Goal: Task Accomplishment & Management: Manage account settings

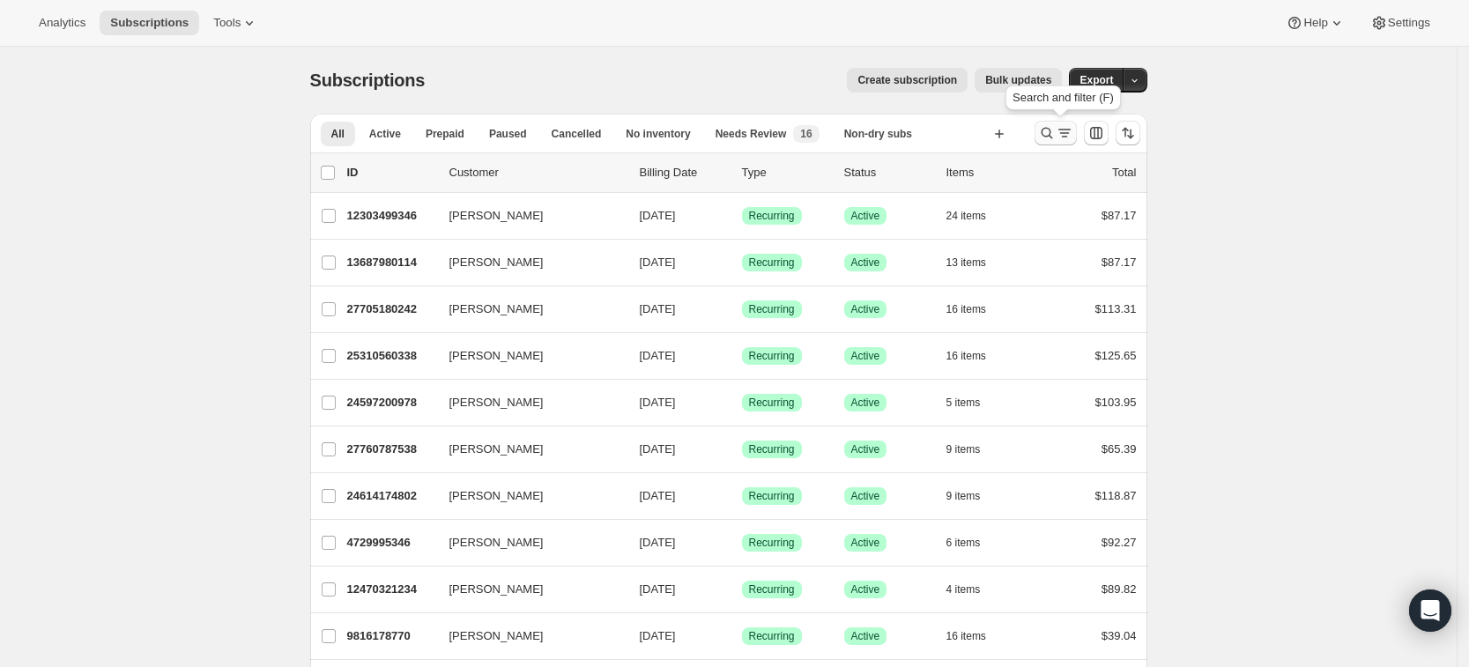
click at [1051, 135] on icon "Search and filter results" at bounding box center [1047, 133] width 18 height 18
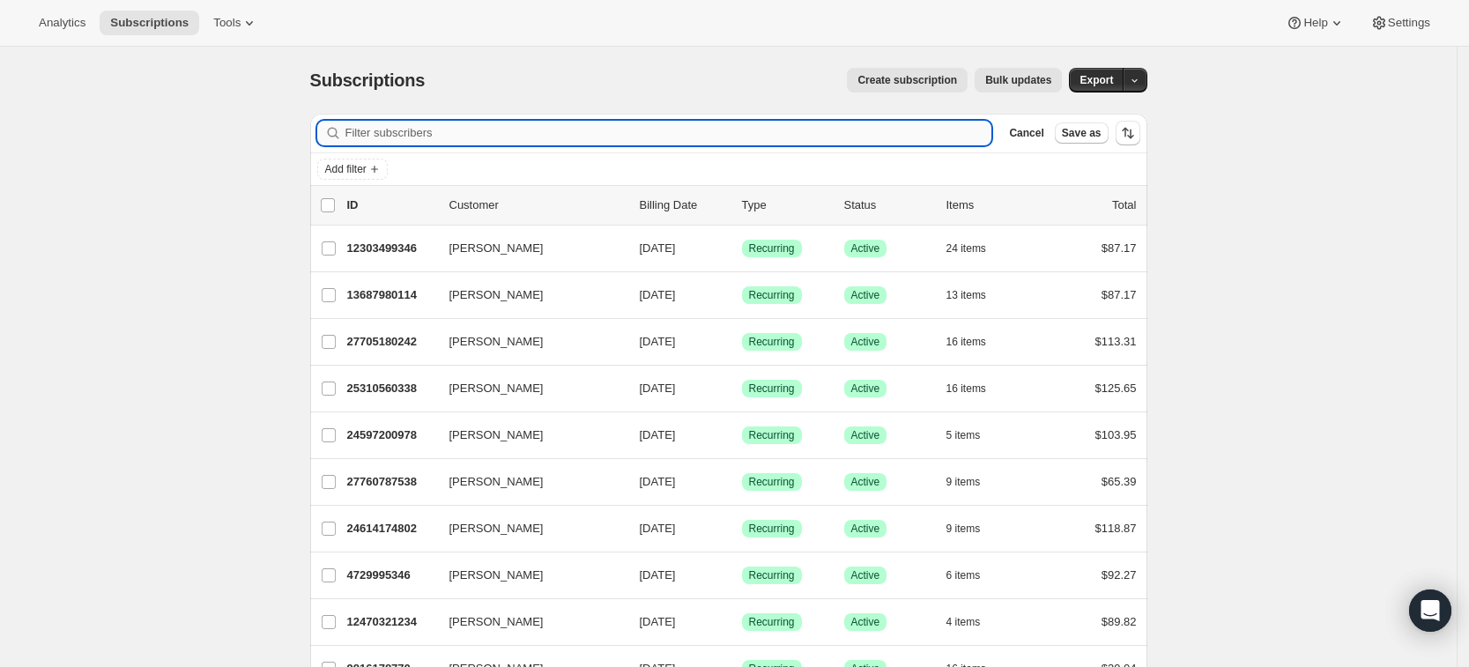
type input "[PERSON_NAME]"
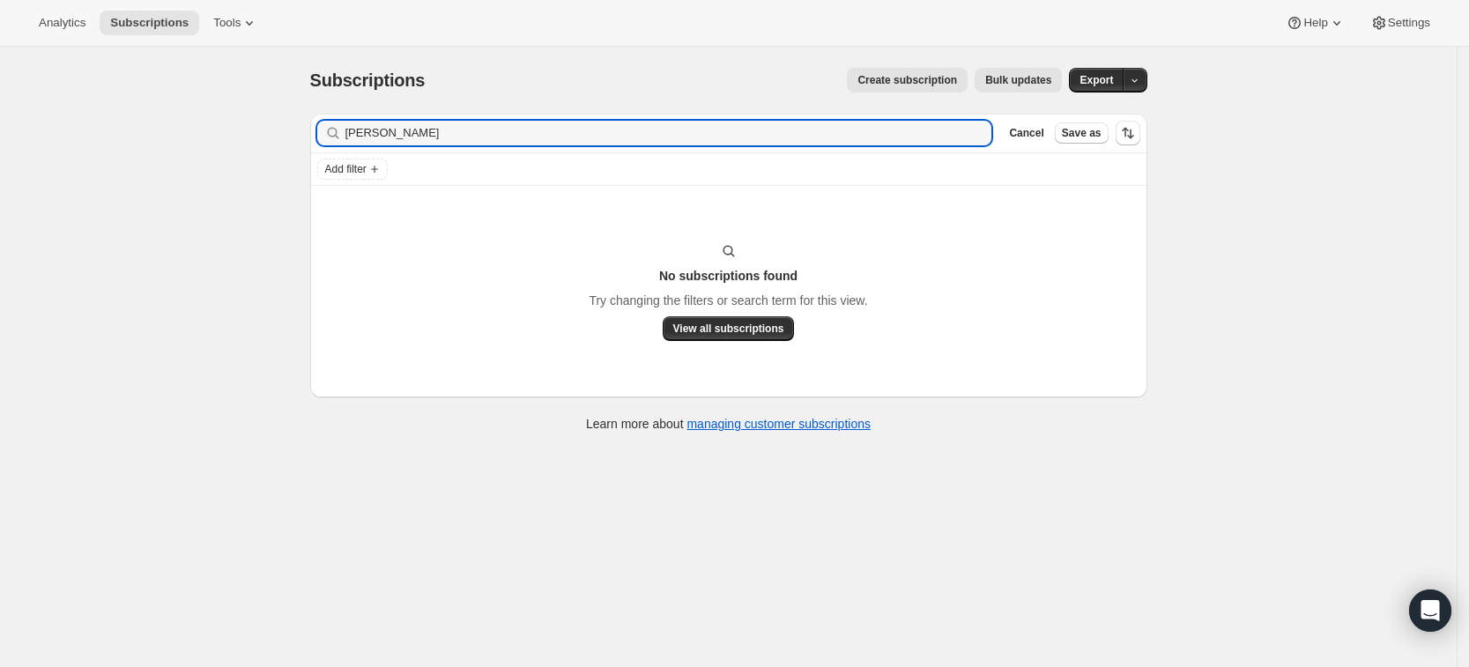
drag, startPoint x: 397, startPoint y: 145, endPoint x: 305, endPoint y: 152, distance: 91.9
click at [305, 152] on div "Filter subscribers [PERSON_NAME] Clear Cancel Save as Add filter No subscriptio…" at bounding box center [721, 275] width 851 height 351
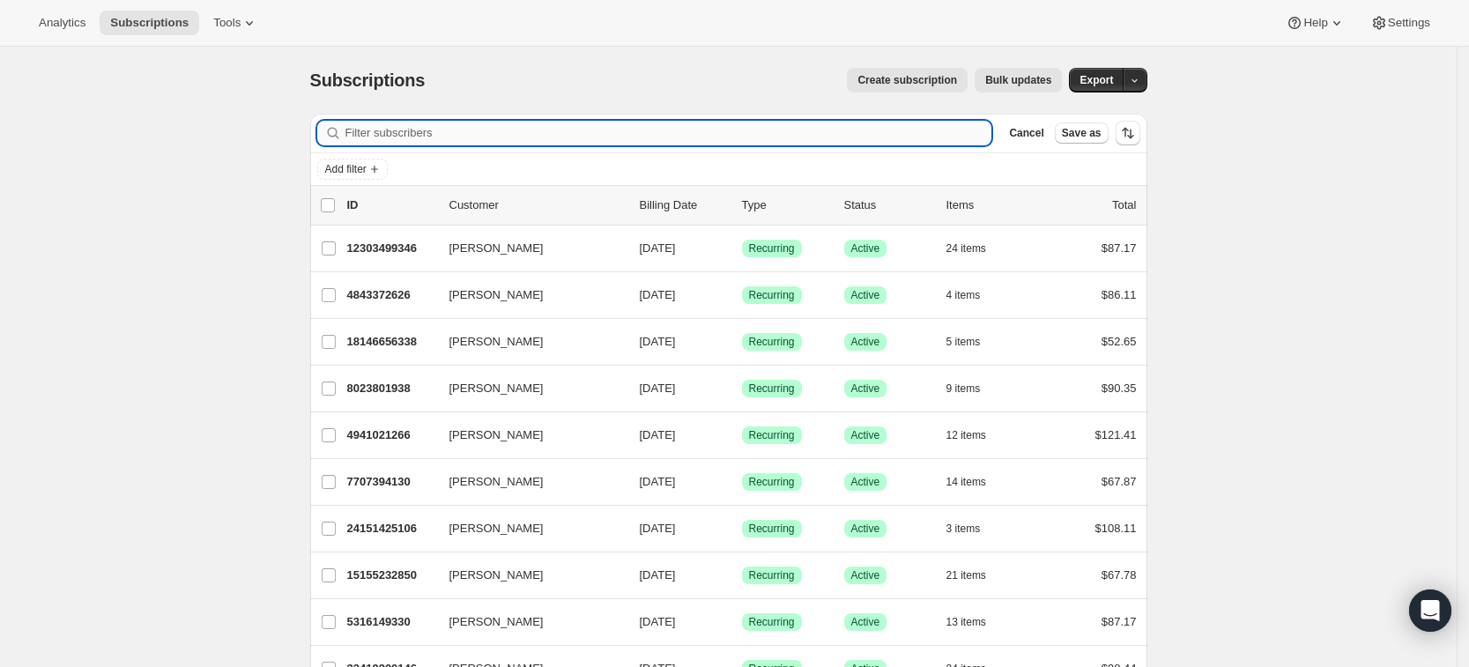
click at [388, 136] on input "Filter subscribers" at bounding box center [668, 133] width 647 height 25
paste input "[EMAIL_ADDRESS][DOMAIN_NAME]"
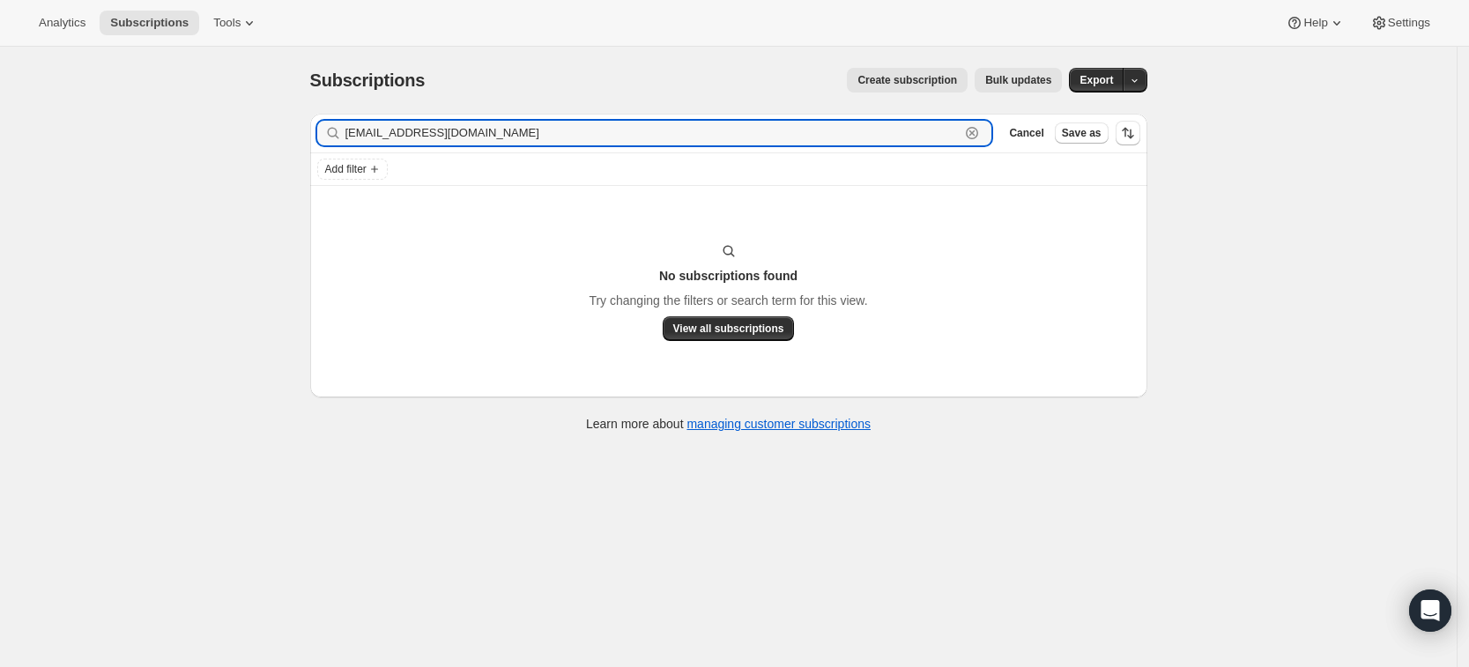
type input "[EMAIL_ADDRESS][DOMAIN_NAME]"
drag, startPoint x: 552, startPoint y: 138, endPoint x: 328, endPoint y: 139, distance: 223.8
click at [328, 139] on div "[PERSON_NAME][EMAIL_ADDRESS][DOMAIN_NAME] Clear" at bounding box center [654, 133] width 675 height 25
paste input "[PERSON_NAME][EMAIL_ADDRESS][PERSON_NAME][DOMAIN_NAME]"
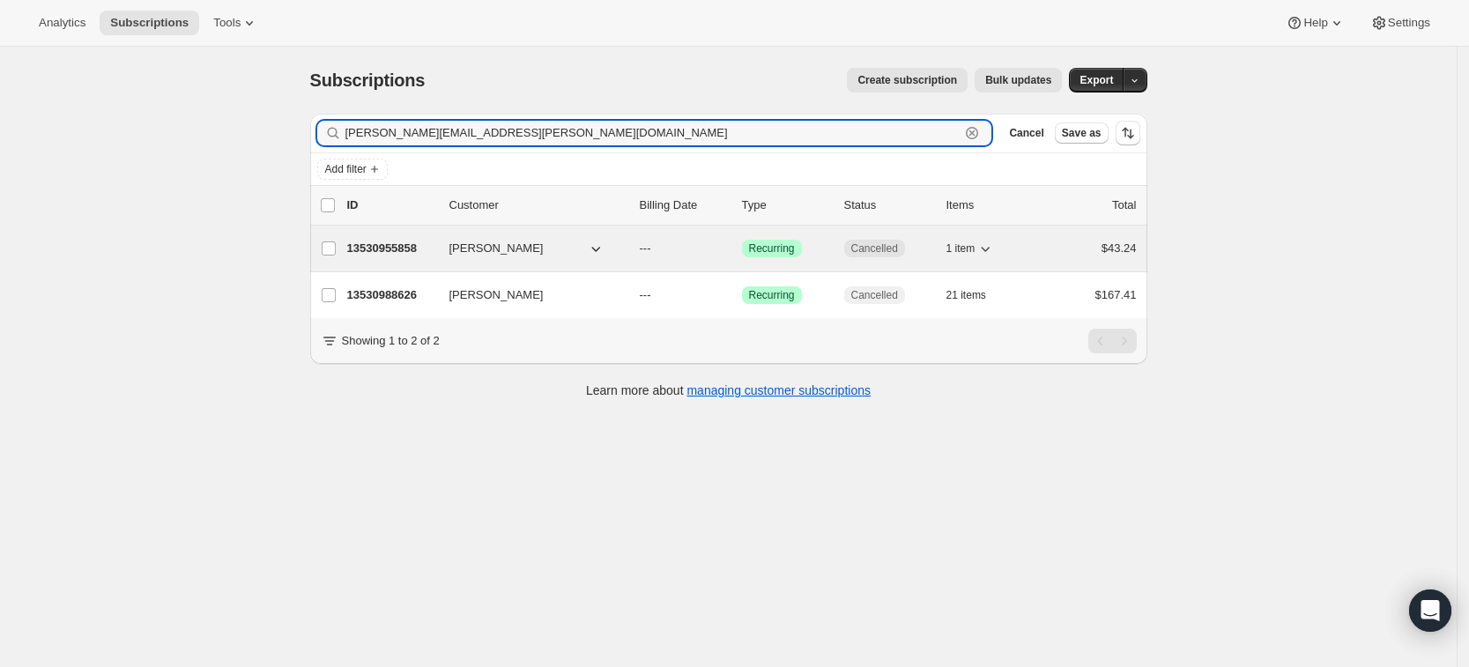
type input "[PERSON_NAME][EMAIL_ADDRESS][PERSON_NAME][DOMAIN_NAME]"
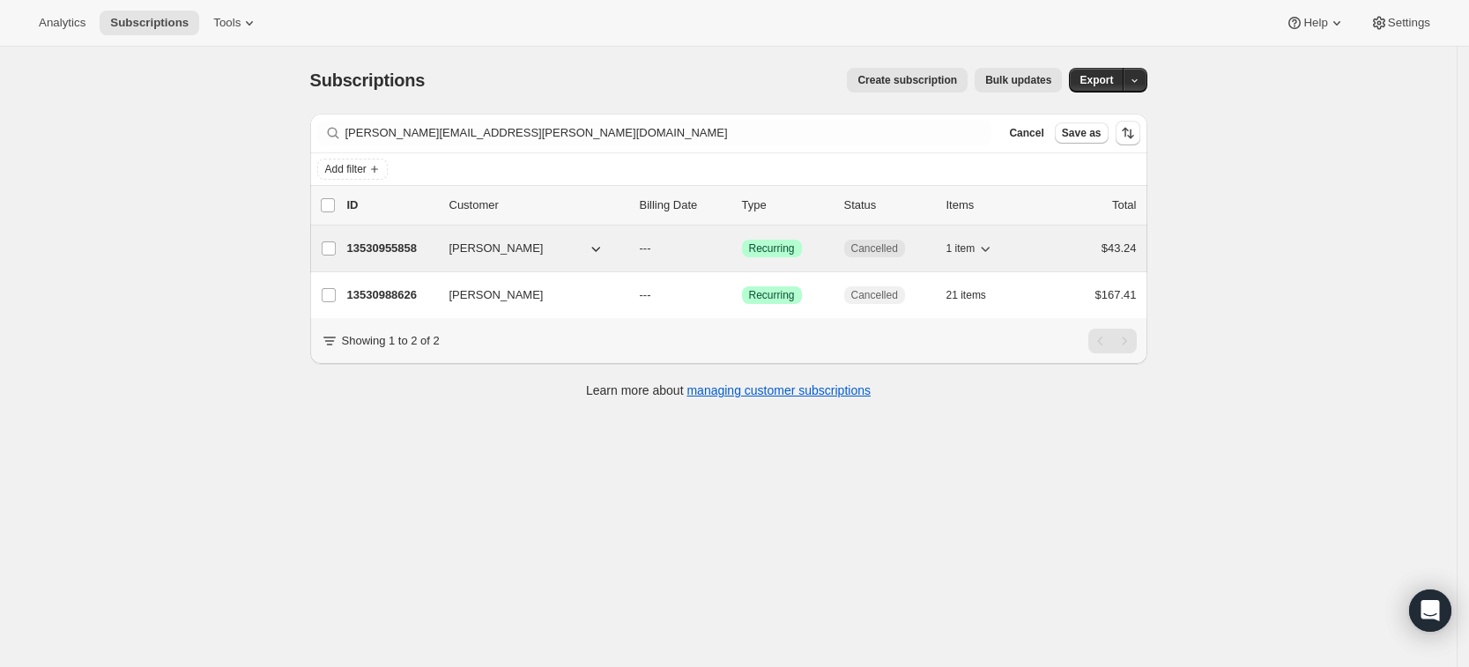
click at [407, 241] on p "13530955858" at bounding box center [391, 249] width 88 height 18
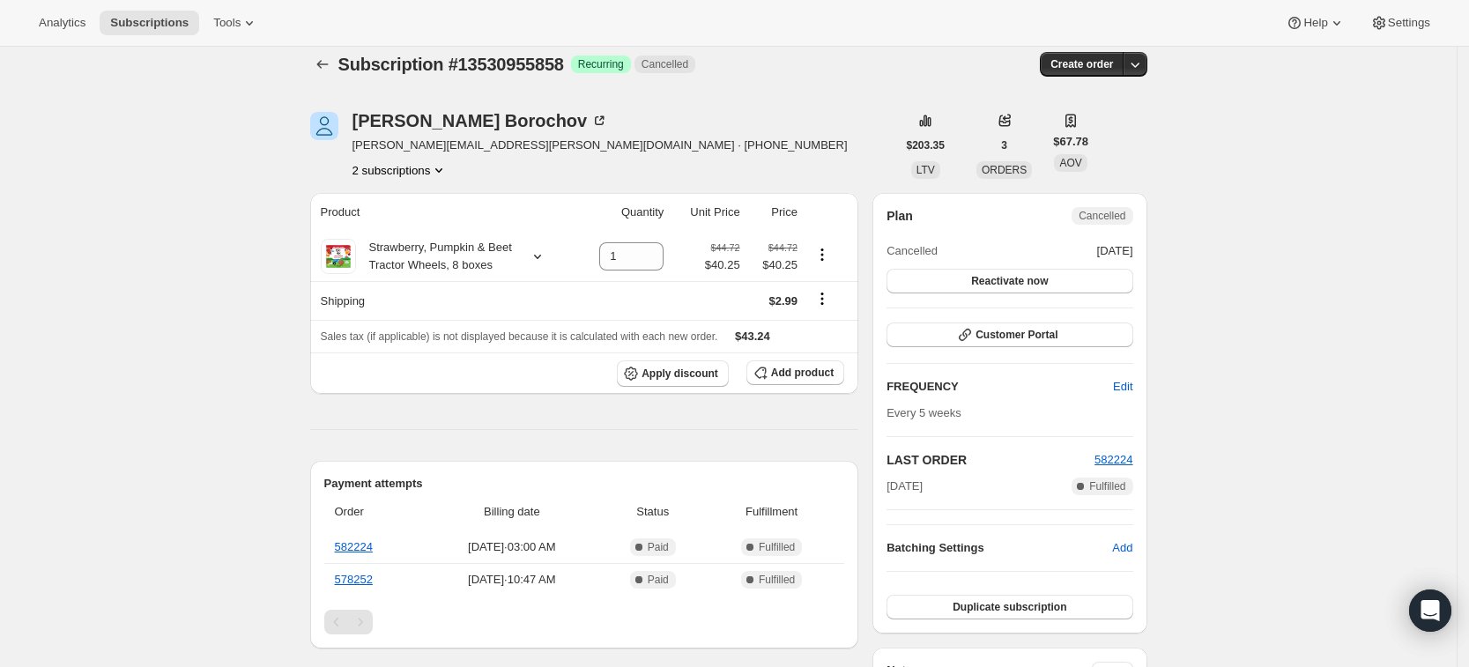
scroll to position [17, 0]
click at [427, 174] on button "2 subscriptions" at bounding box center [401, 169] width 96 height 18
click at [422, 228] on span "13530988626" at bounding box center [406, 233] width 122 height 18
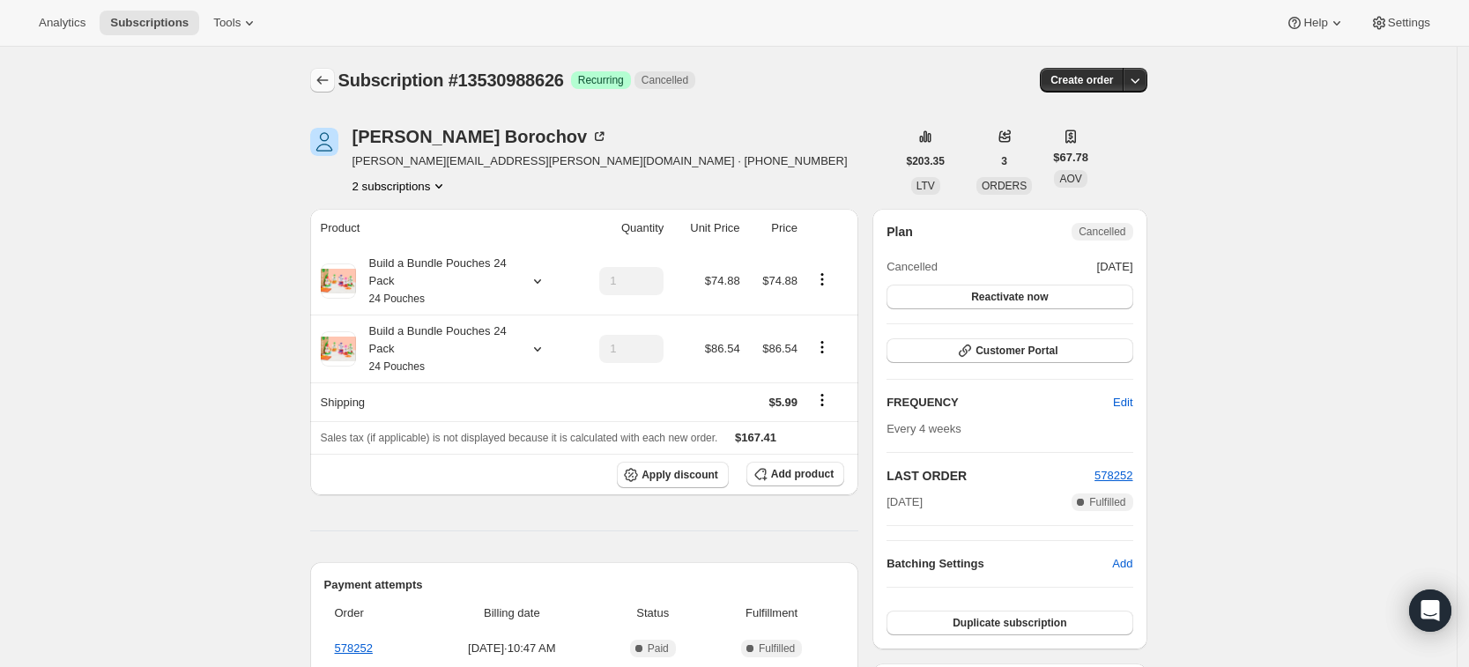
click at [330, 82] on icon "Subscriptions" at bounding box center [323, 80] width 18 height 18
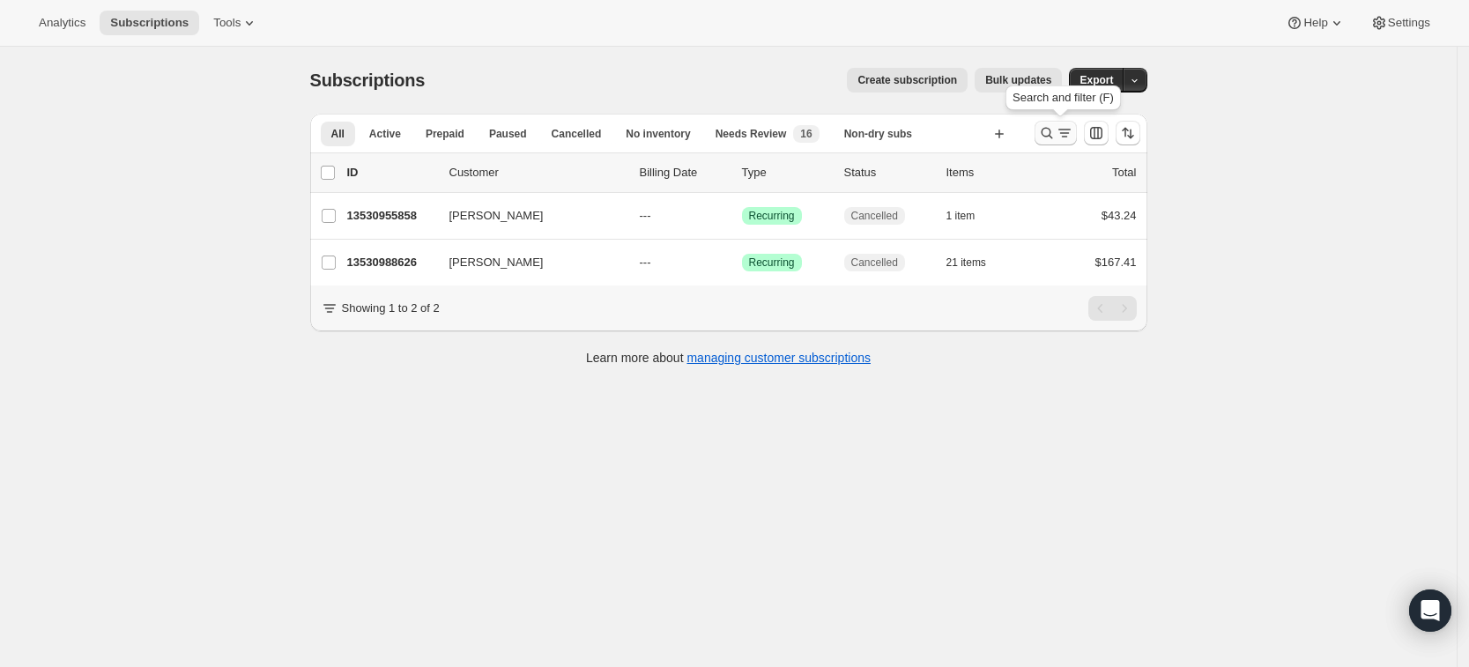
click at [1053, 137] on icon "Search and filter results" at bounding box center [1047, 133] width 18 height 18
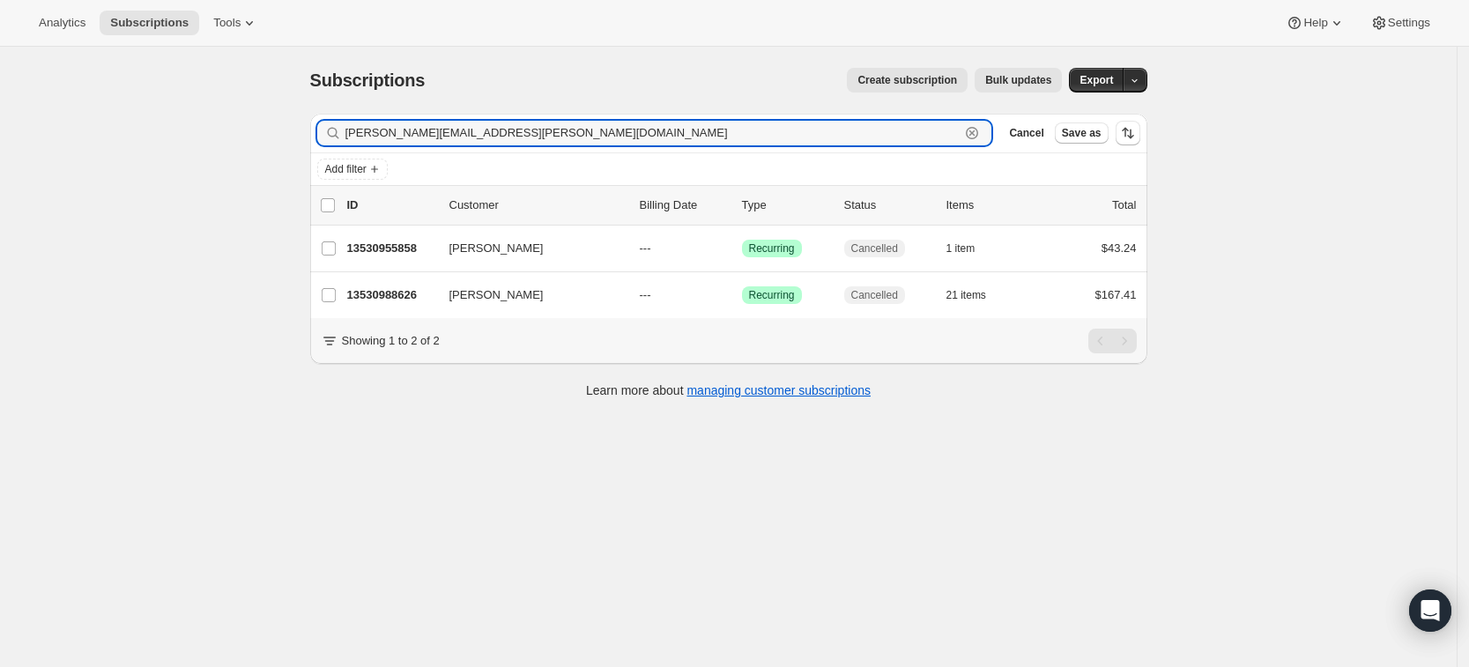
click at [981, 137] on icon "button" at bounding box center [972, 133] width 18 height 18
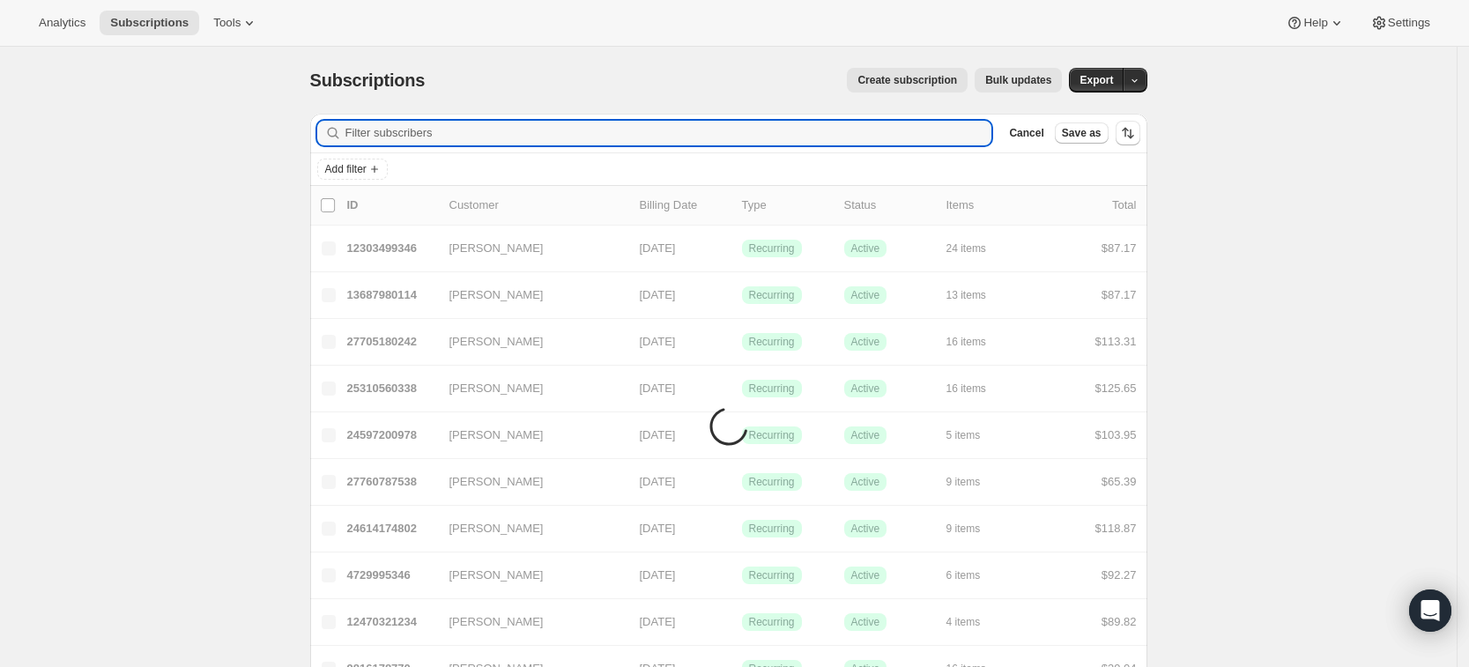
paste input "[EMAIL_ADDRESS][DOMAIN_NAME]"
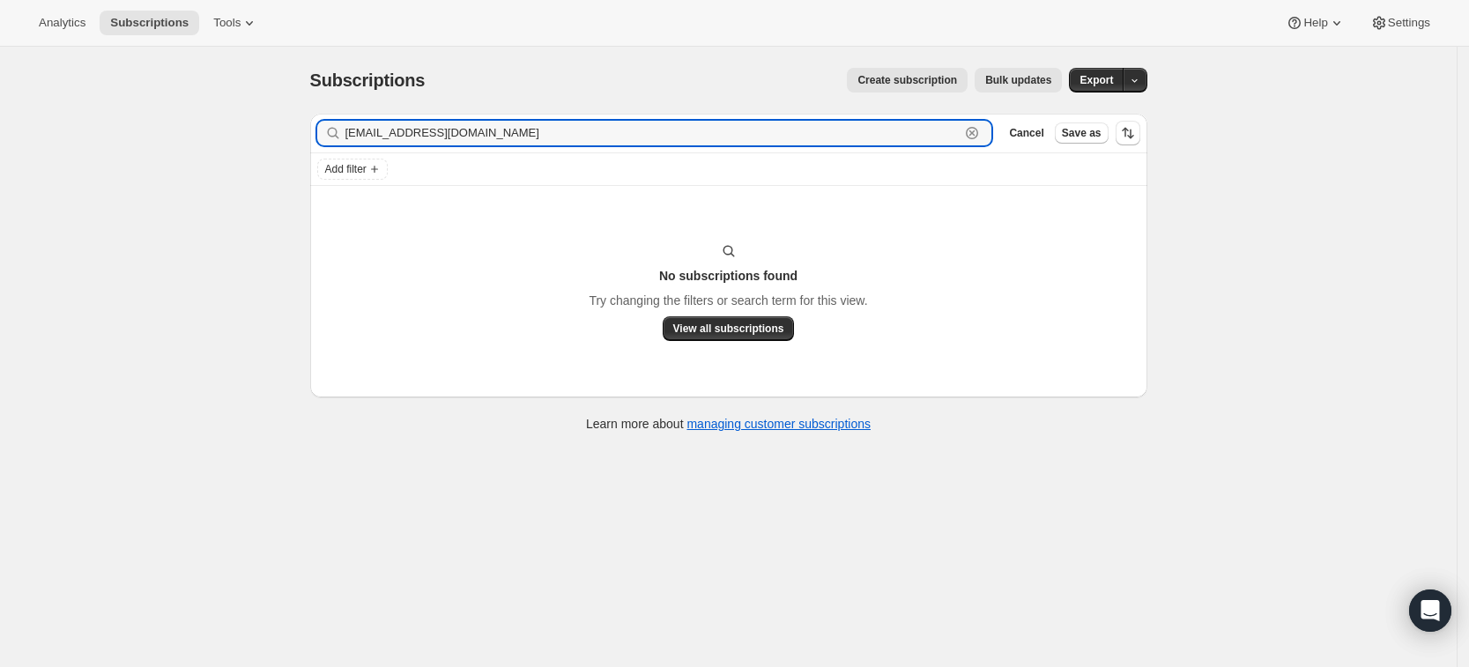
type input "[EMAIL_ADDRESS][DOMAIN_NAME]"
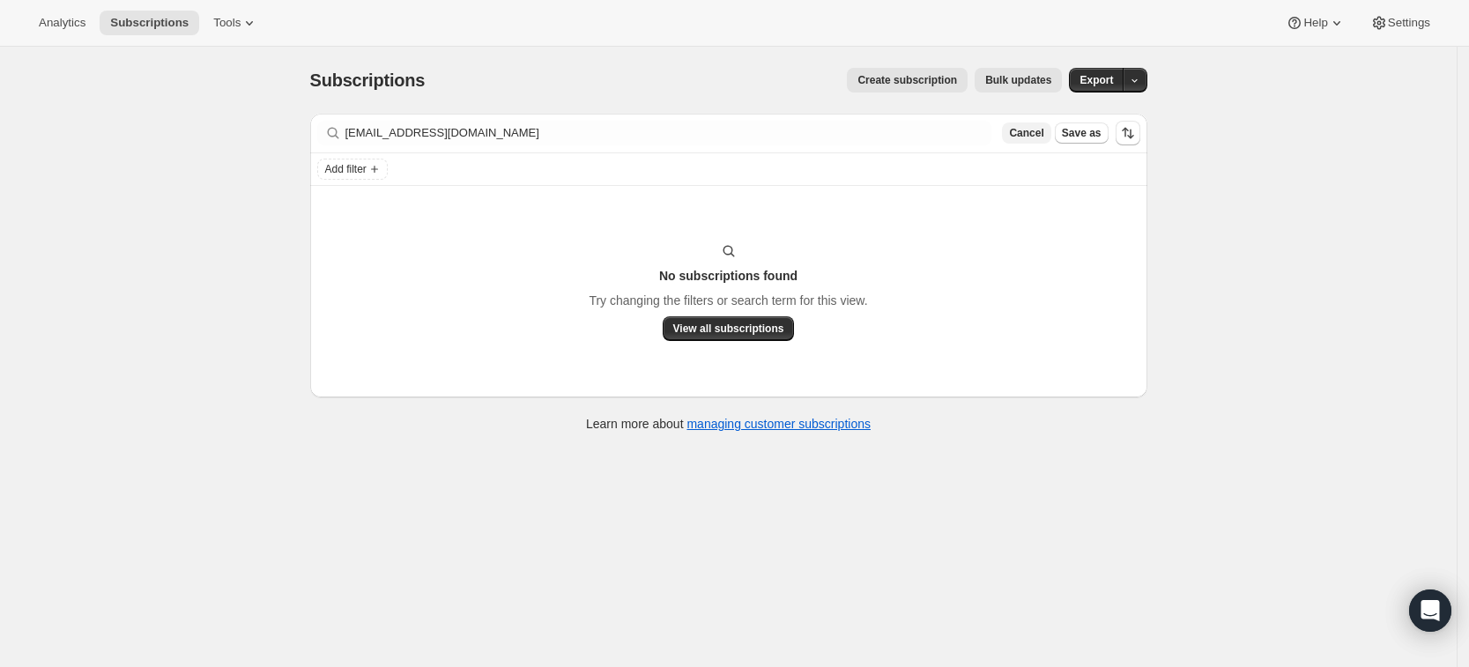
click at [1027, 123] on button "Cancel" at bounding box center [1026, 132] width 48 height 21
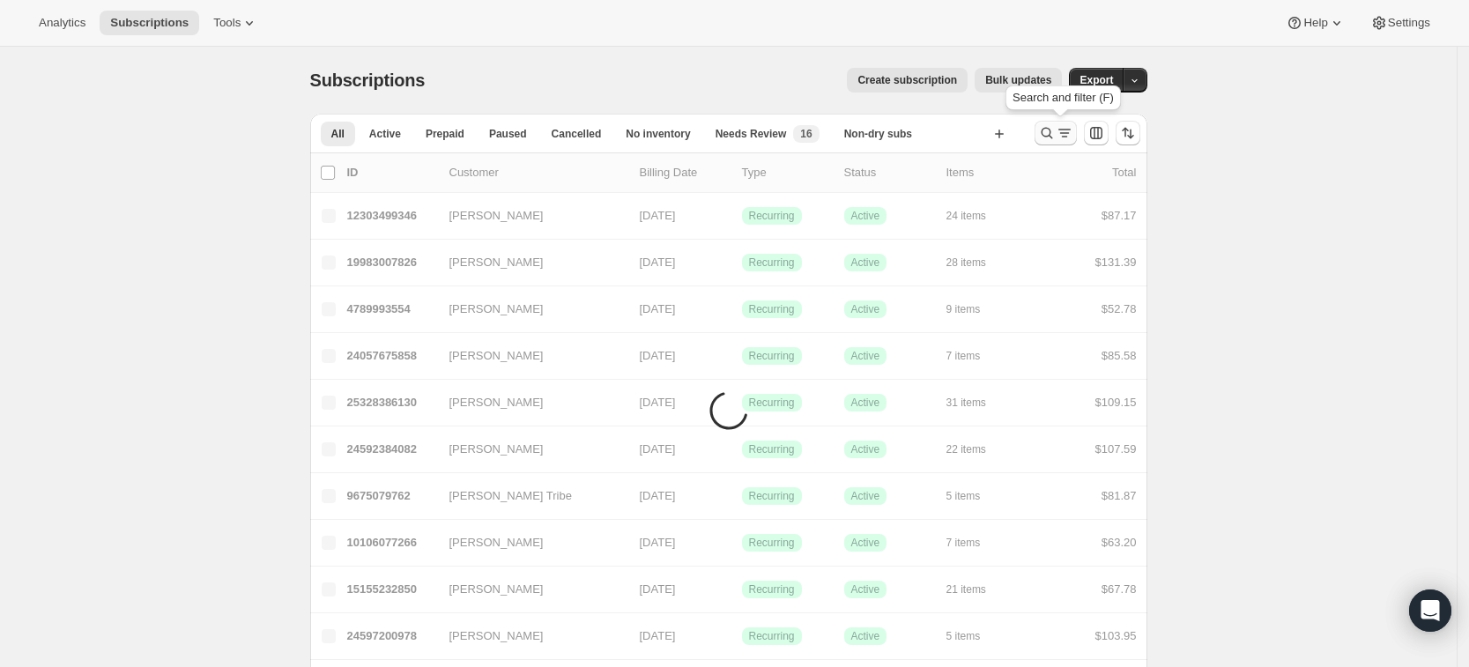
click at [1046, 135] on icon "Search and filter results" at bounding box center [1047, 133] width 18 height 18
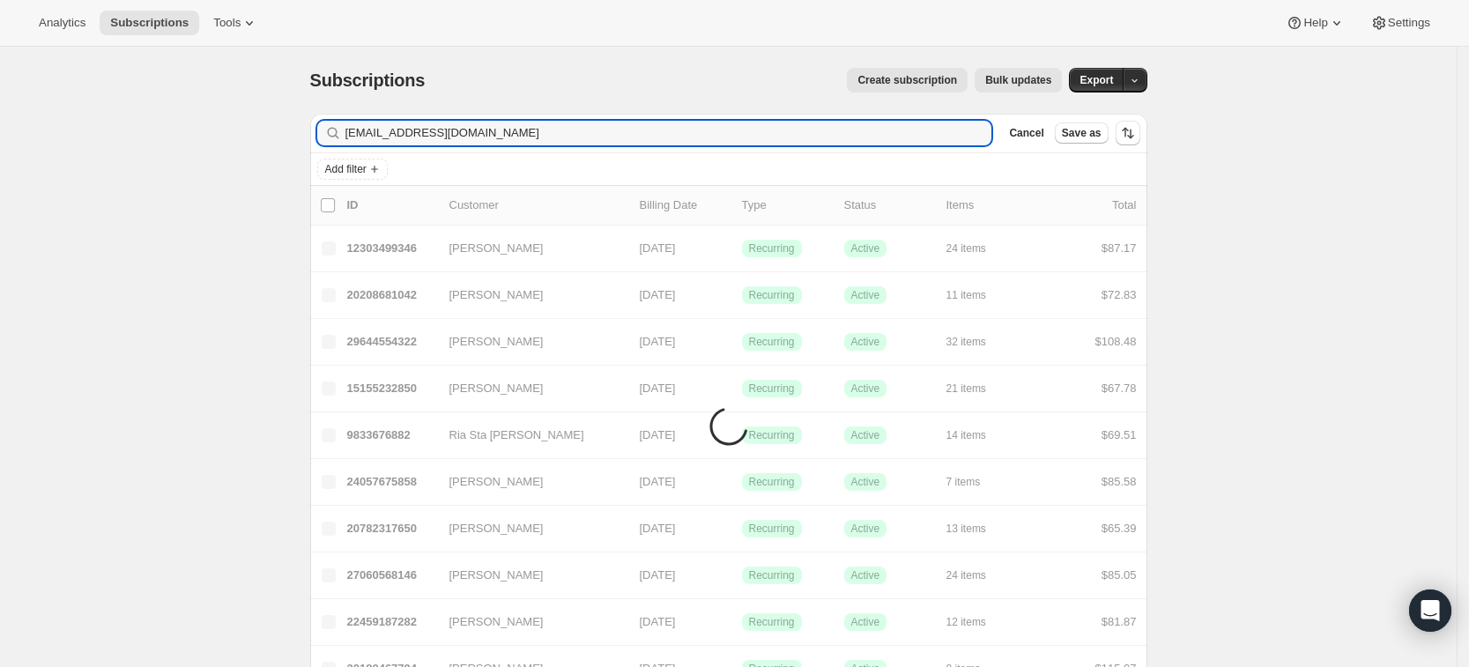
type input "[EMAIL_ADDRESS][DOMAIN_NAME]"
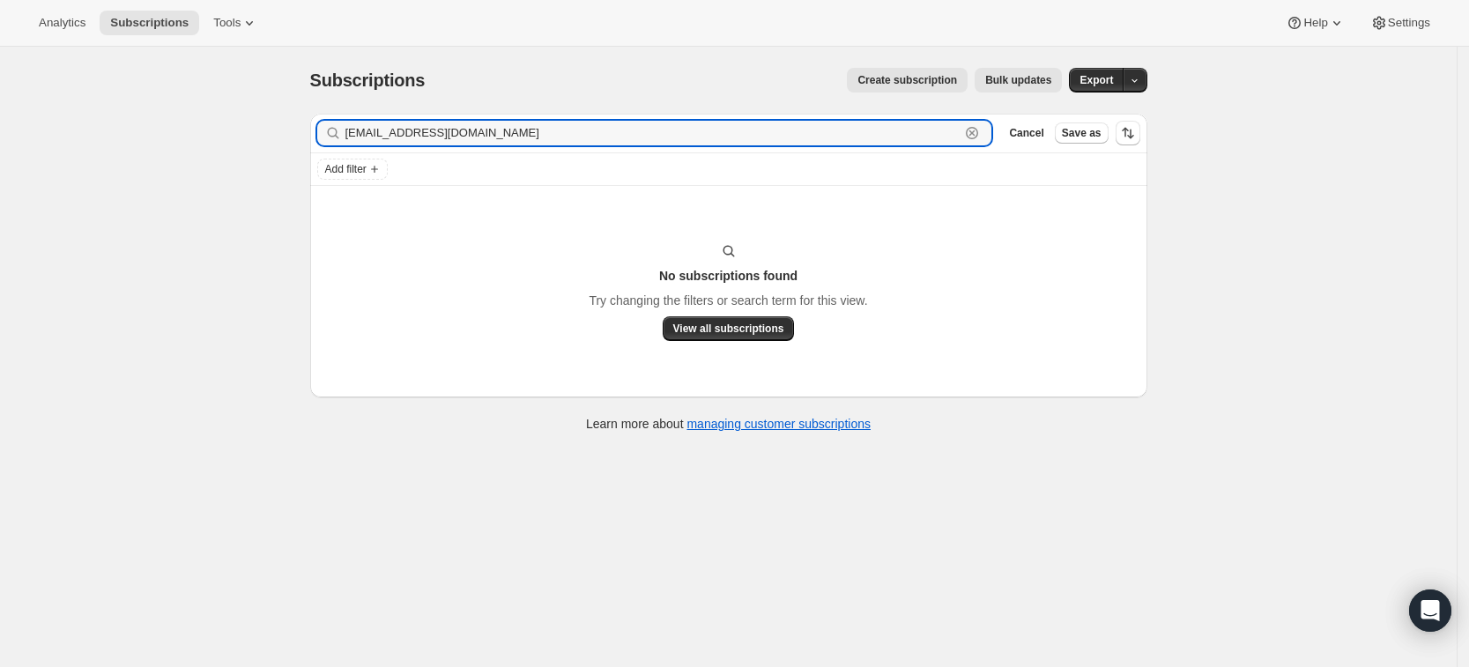
drag, startPoint x: 526, startPoint y: 138, endPoint x: 338, endPoint y: 126, distance: 188.1
click at [338, 126] on div "[EMAIL_ADDRESS][DOMAIN_NAME] Clear" at bounding box center [654, 133] width 675 height 25
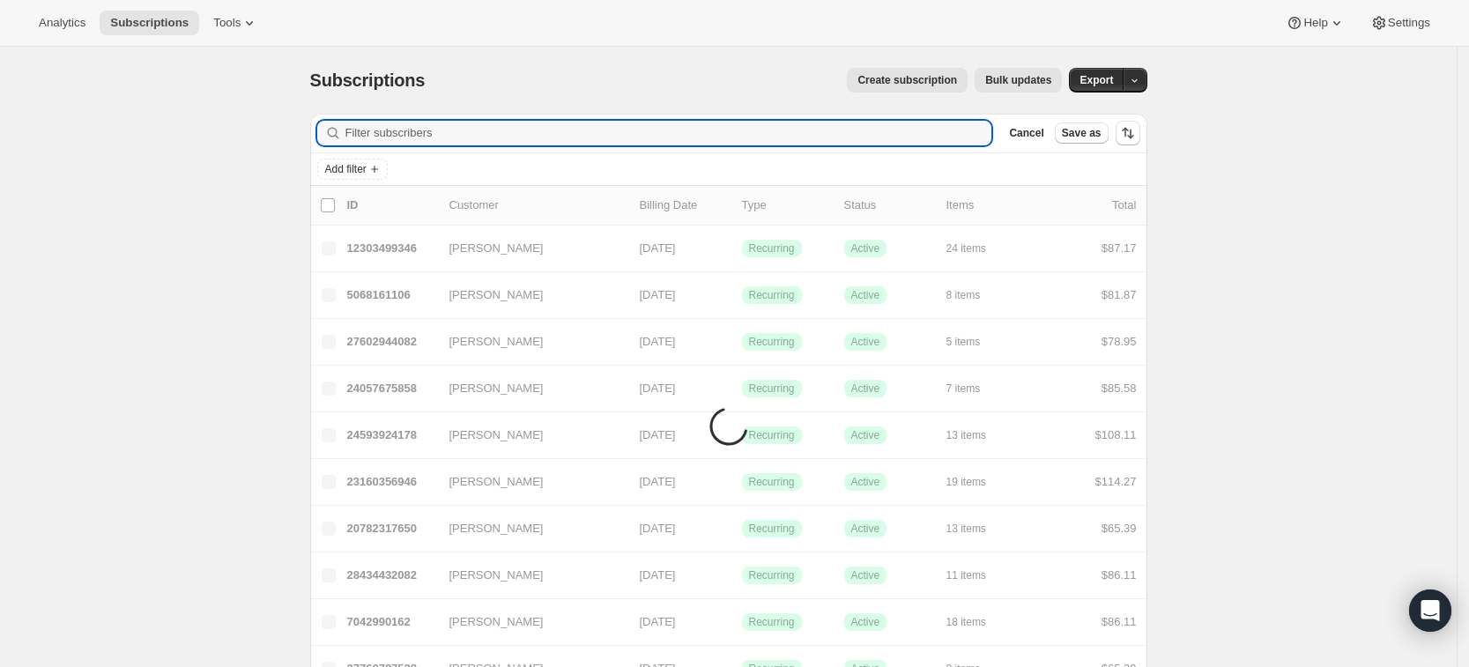
paste input "[PERSON_NAME][EMAIL_ADDRESS][DOMAIN_NAME]"
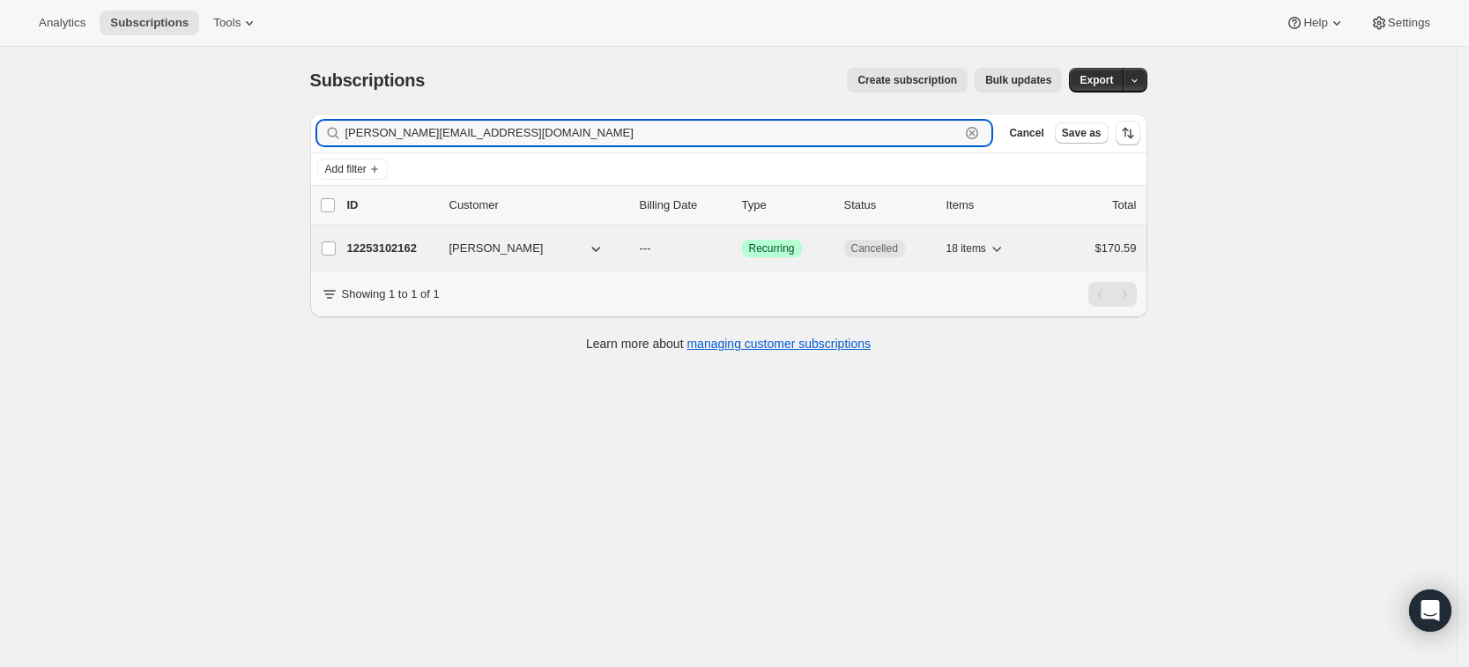
type input "[PERSON_NAME][EMAIL_ADDRESS][DOMAIN_NAME]"
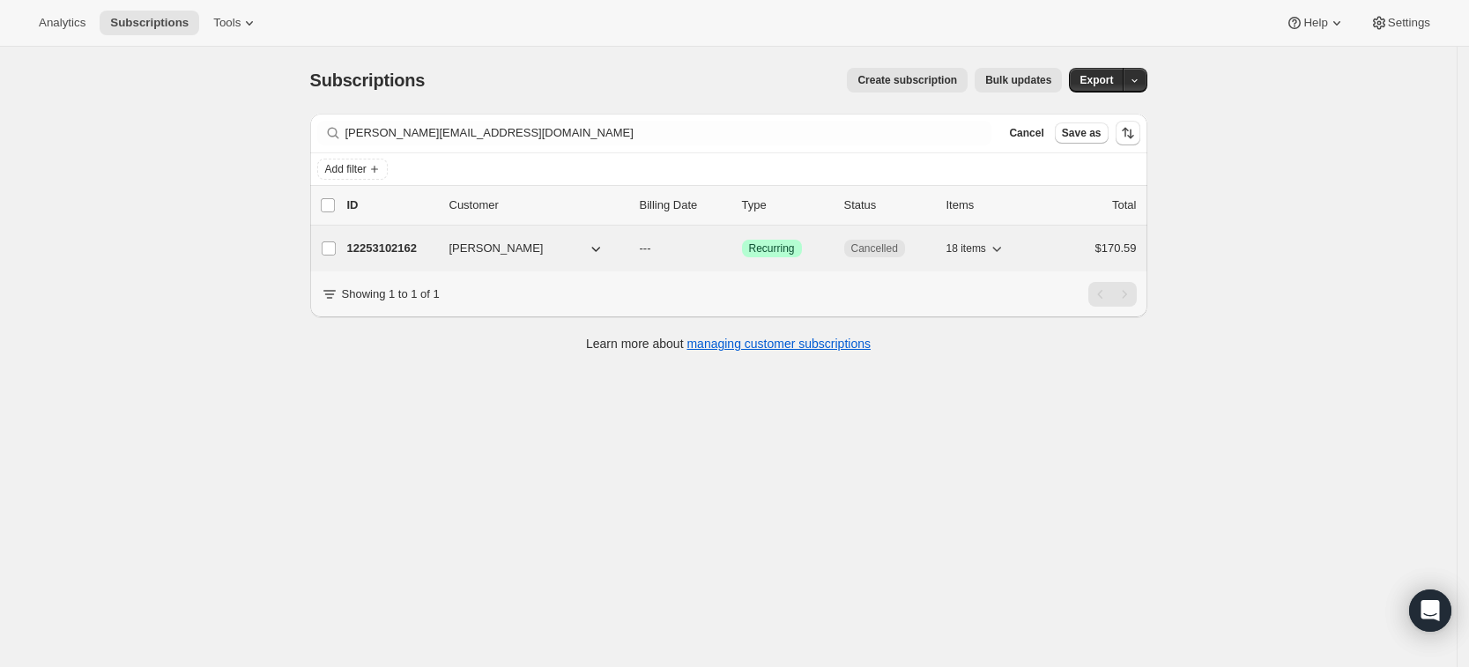
click at [405, 244] on p "12253102162" at bounding box center [391, 249] width 88 height 18
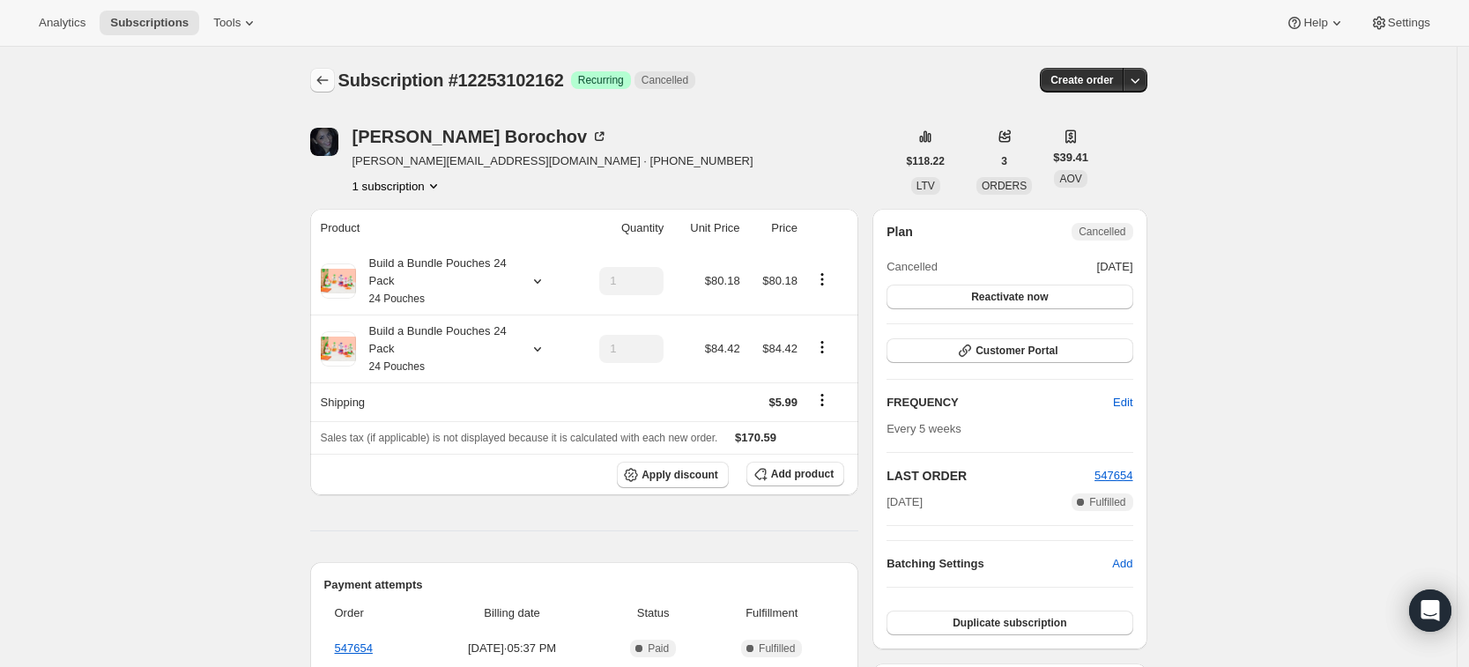
click at [319, 89] on button "Subscriptions" at bounding box center [322, 80] width 25 height 25
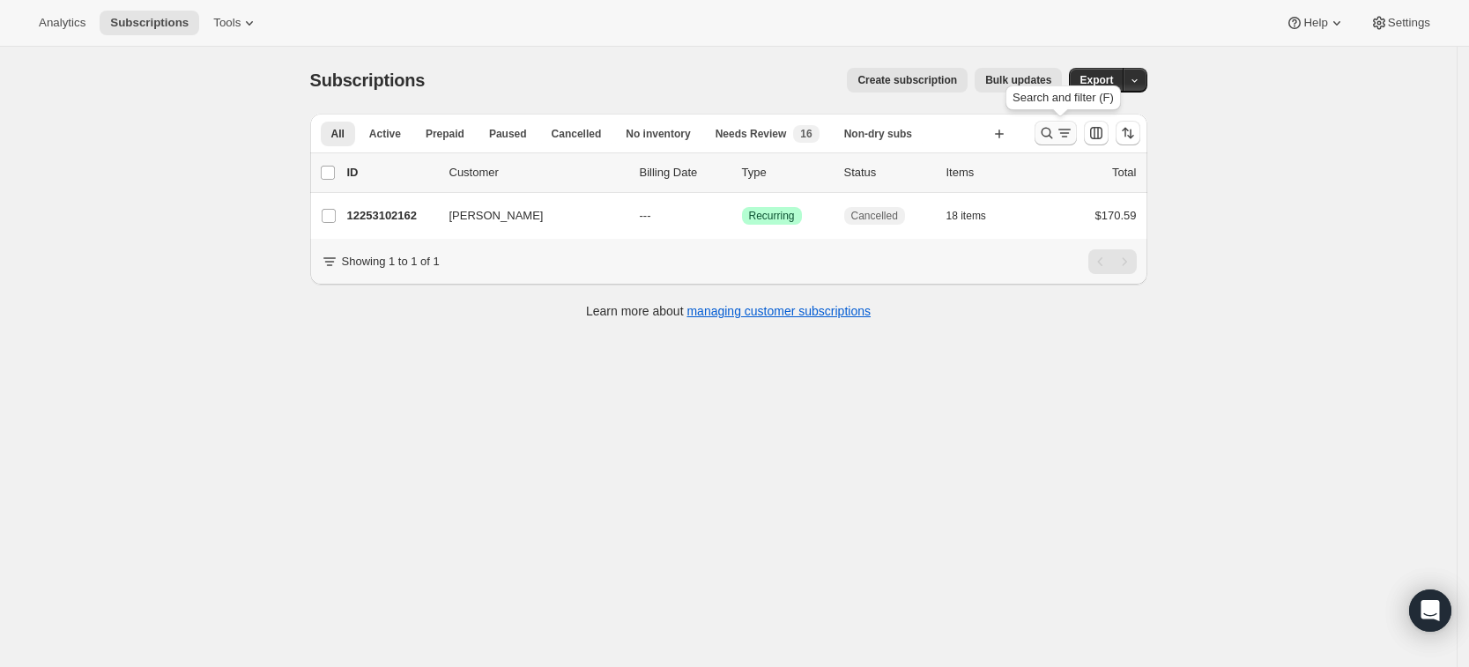
click at [1056, 137] on icon "Search and filter results" at bounding box center [1047, 133] width 18 height 18
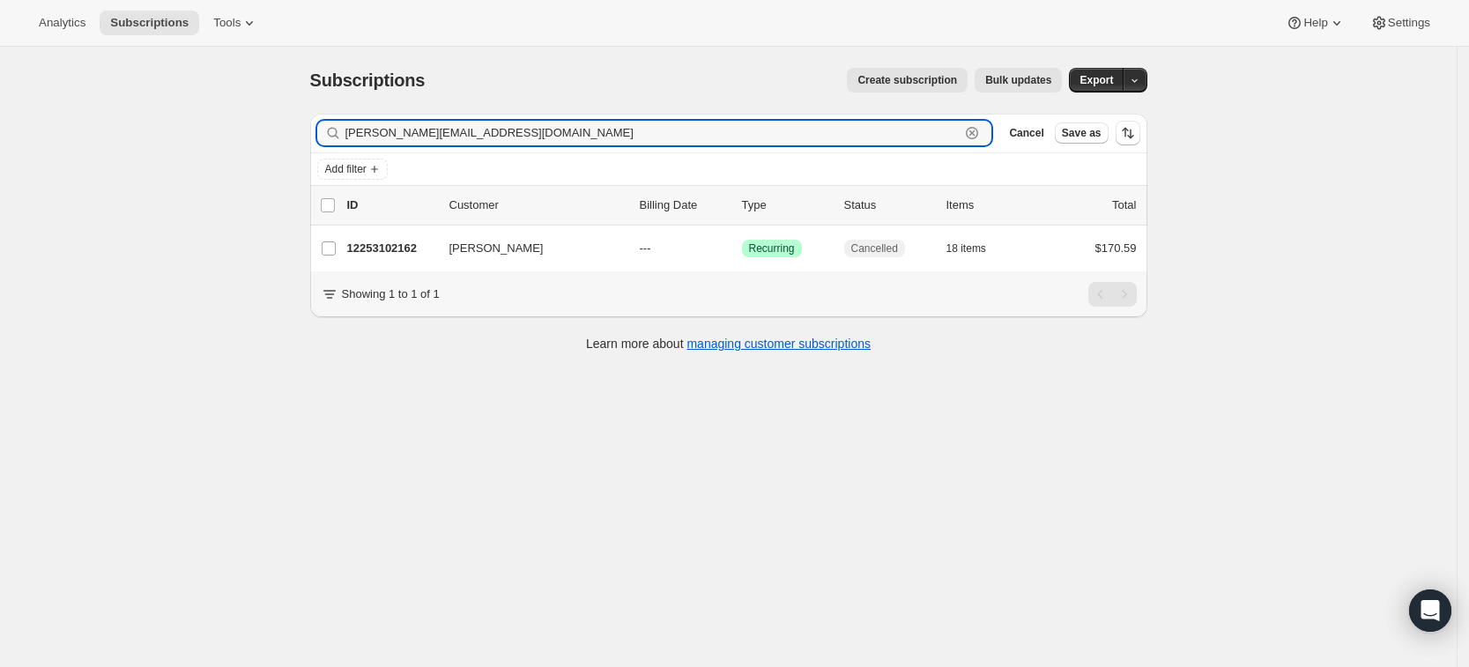
click at [978, 134] on icon "button" at bounding box center [972, 133] width 12 height 12
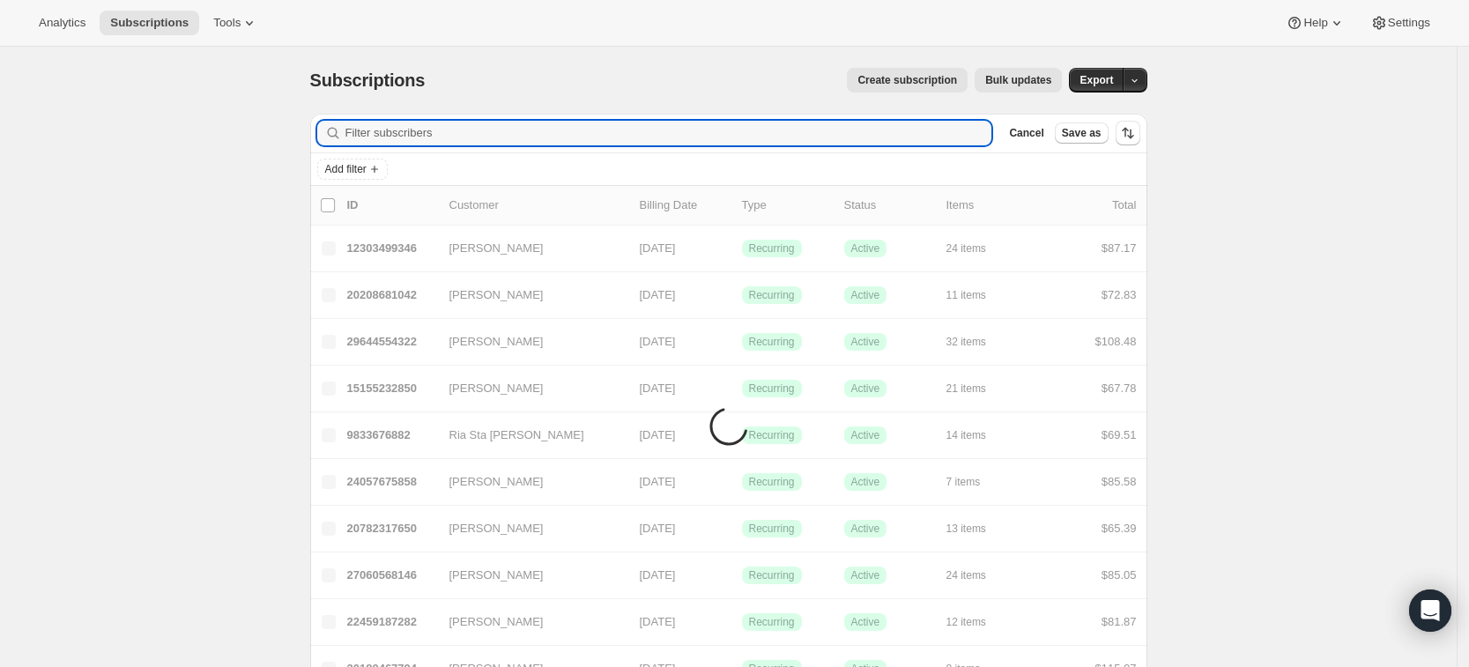
paste input "[EMAIL_ADDRESS][DOMAIN_NAME]"
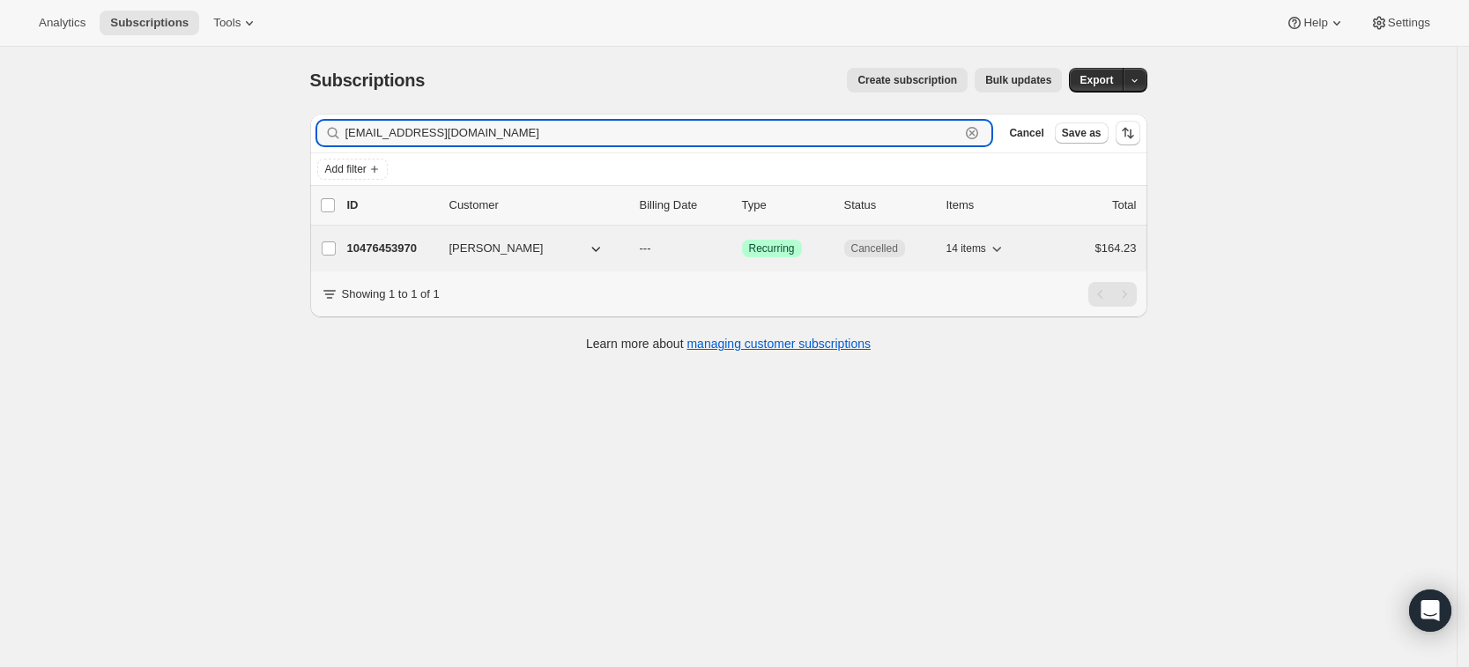
type input "[EMAIL_ADDRESS][DOMAIN_NAME]"
click at [390, 255] on p "10476453970" at bounding box center [391, 249] width 88 height 18
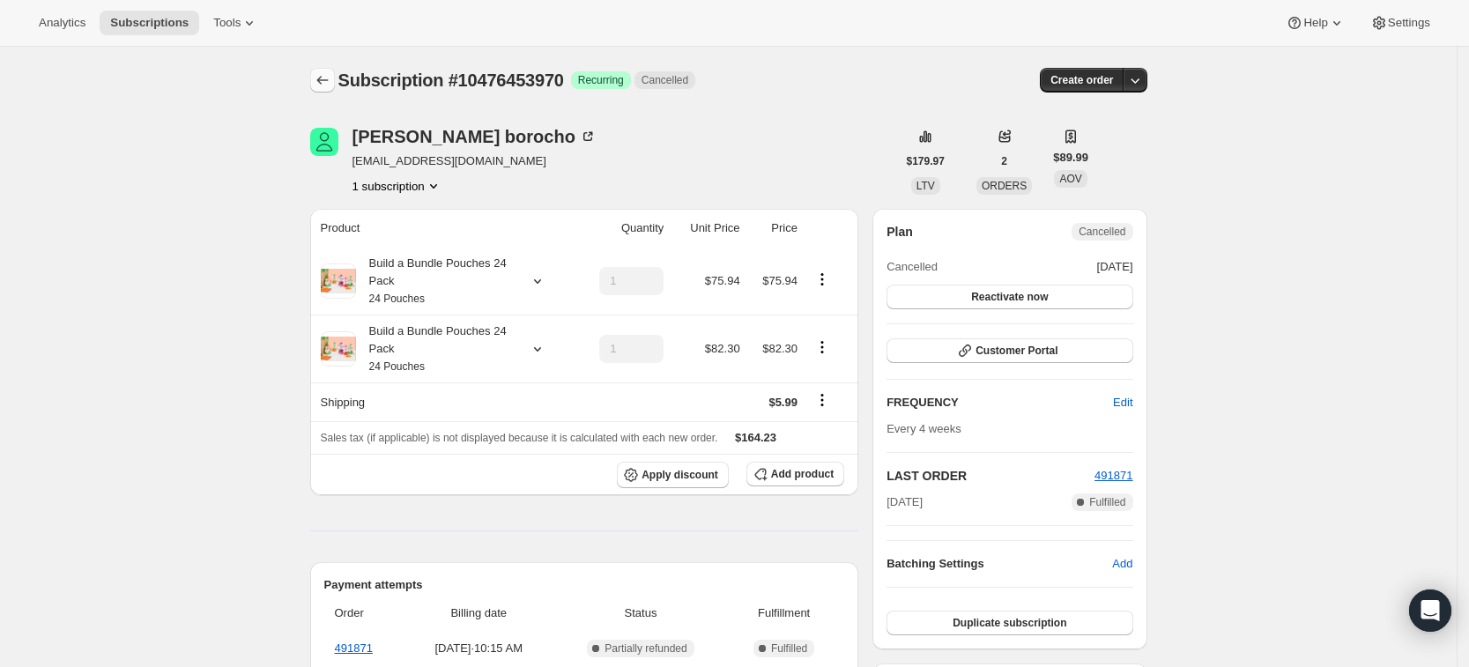
click at [331, 84] on icon "Subscriptions" at bounding box center [323, 80] width 18 height 18
